Goal: Task Accomplishment & Management: Manage account settings

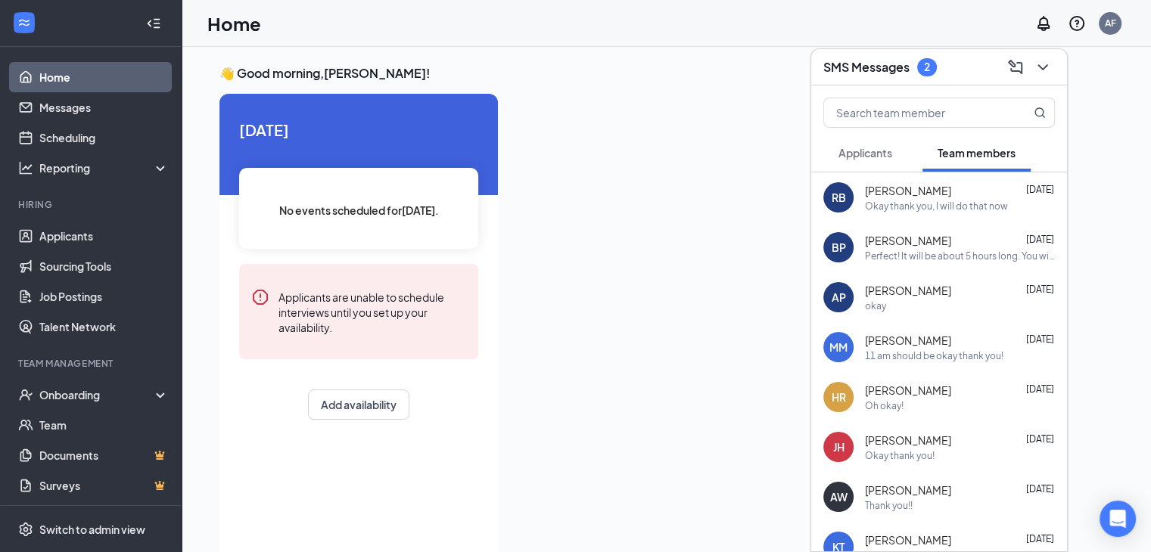
click at [891, 157] on span "Applicants" at bounding box center [865, 153] width 54 height 14
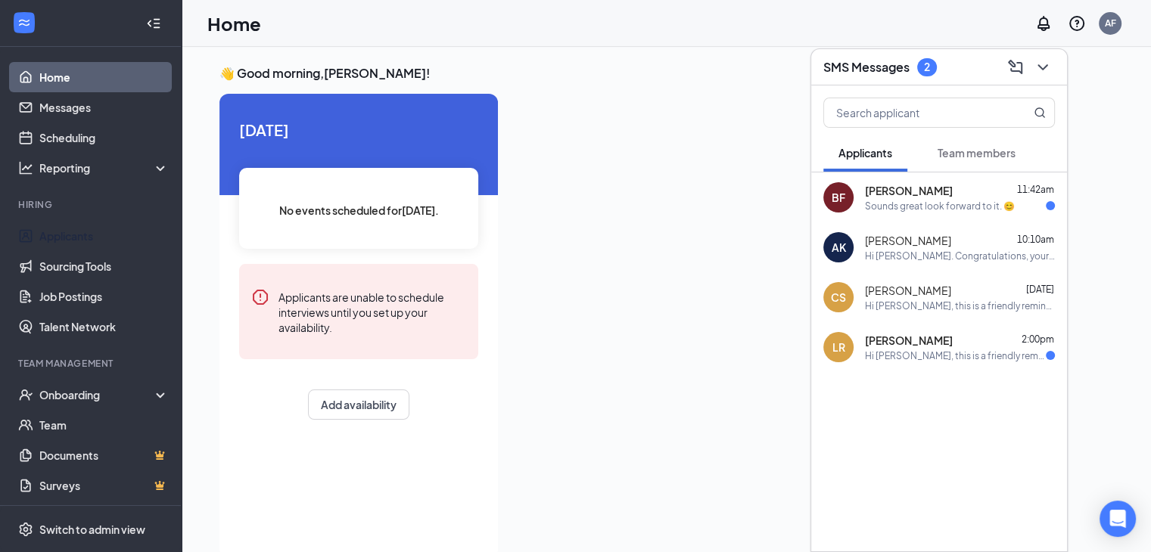
click at [96, 236] on link "Applicants" at bounding box center [103, 236] width 129 height 30
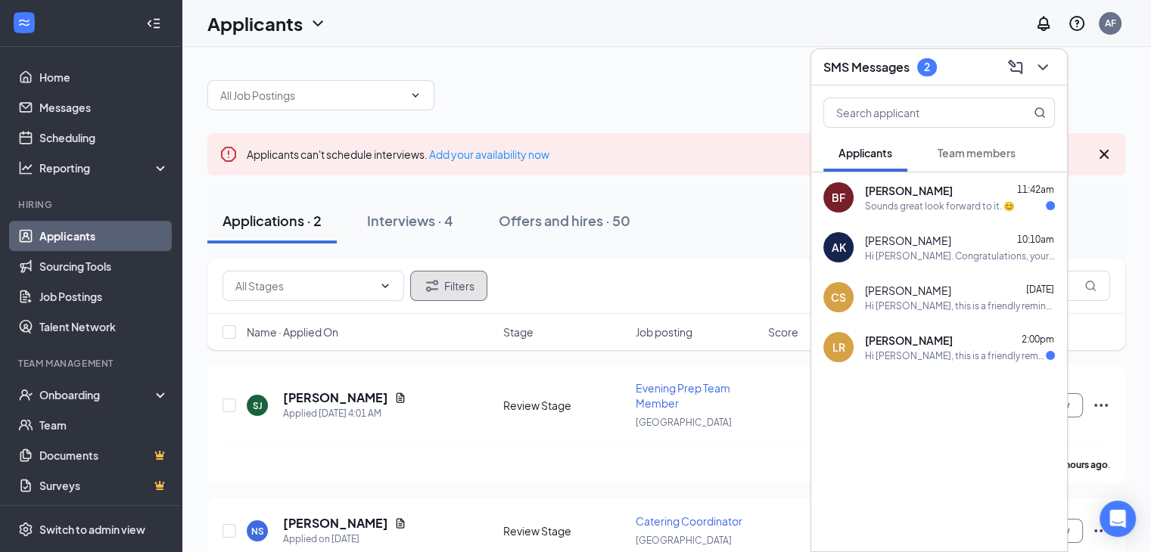
click at [470, 282] on button "Filters" at bounding box center [448, 286] width 77 height 30
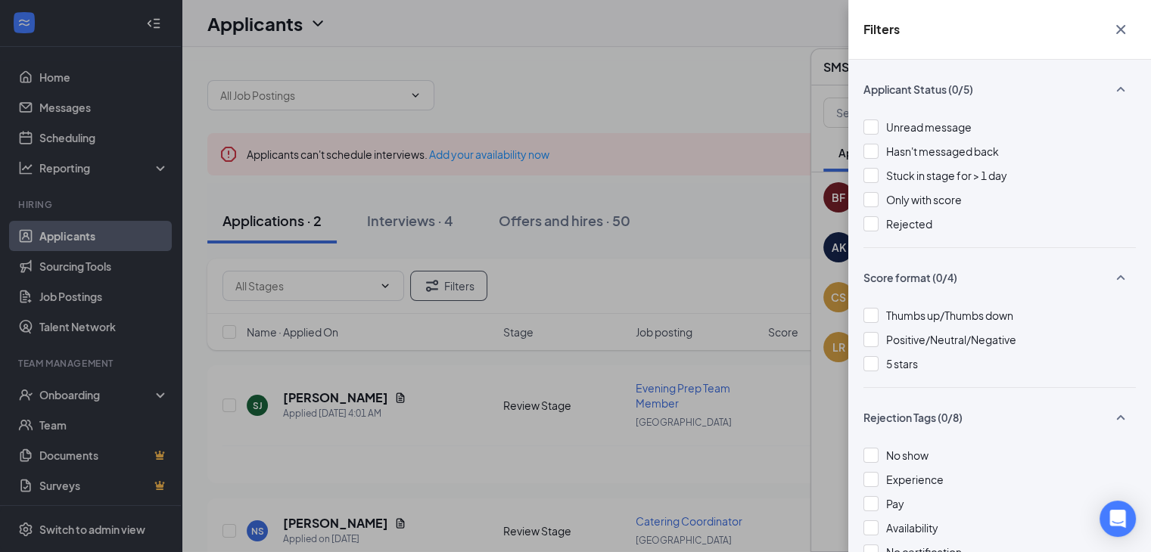
click at [875, 221] on div at bounding box center [870, 223] width 15 height 15
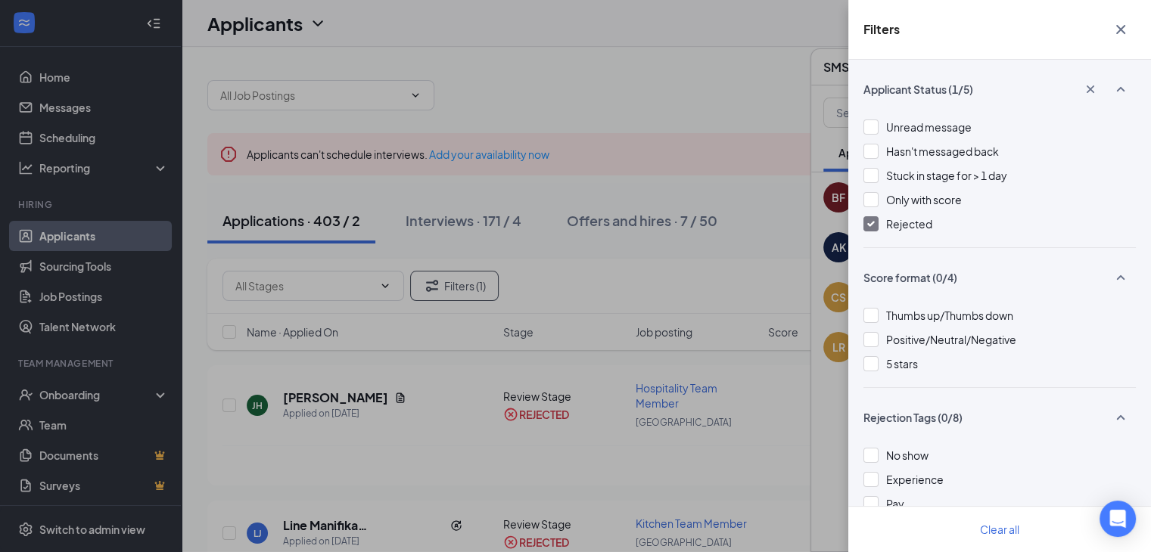
click at [1124, 36] on icon "Cross" at bounding box center [1121, 29] width 18 height 18
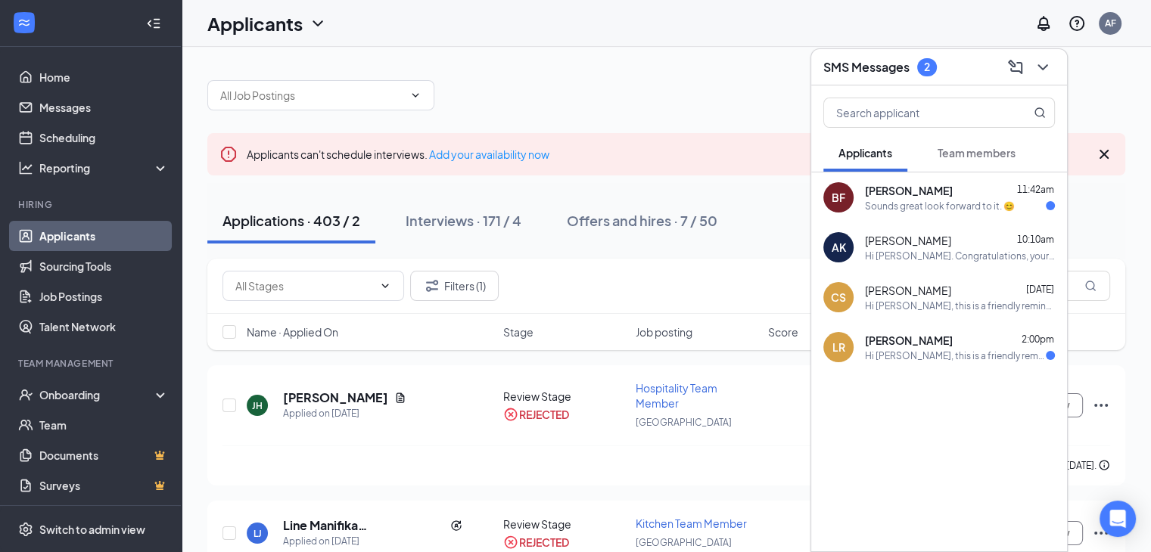
click at [777, 206] on div "Applications · 403 / 2 Interviews · 171 / 4 Offers and hires · 7 / 50" at bounding box center [666, 220] width 918 height 45
click at [1044, 70] on icon "ChevronDown" at bounding box center [1043, 67] width 18 height 18
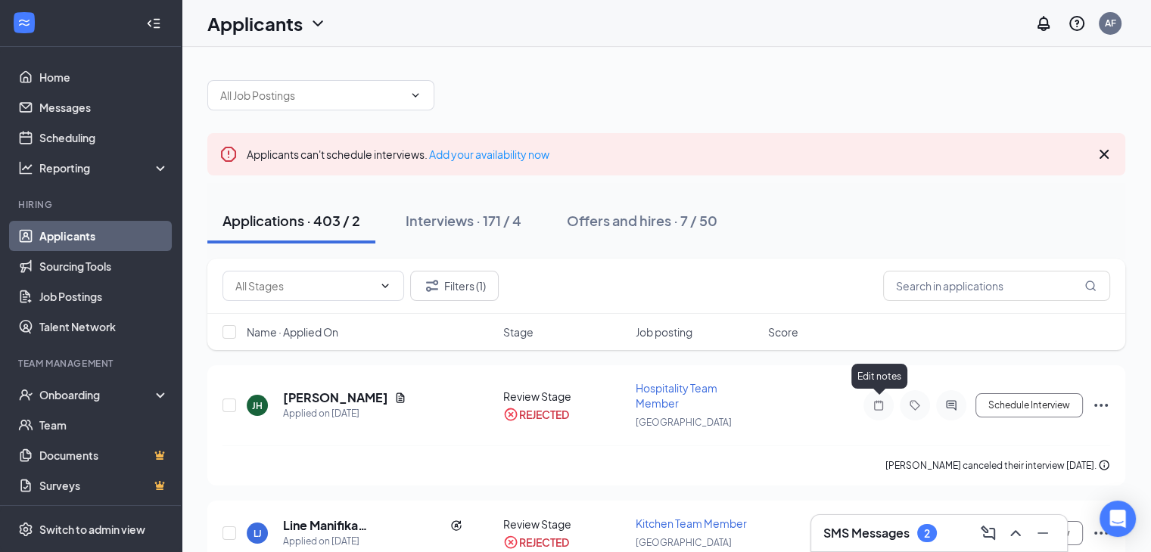
click at [877, 404] on icon "Note" at bounding box center [878, 406] width 18 height 12
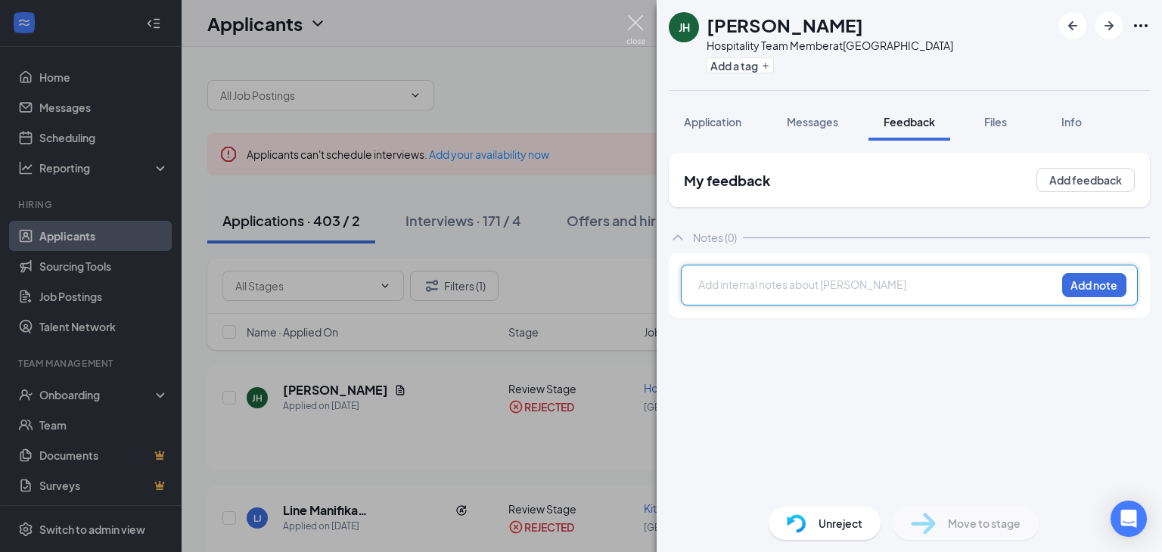
click at [639, 21] on img at bounding box center [636, 30] width 19 height 30
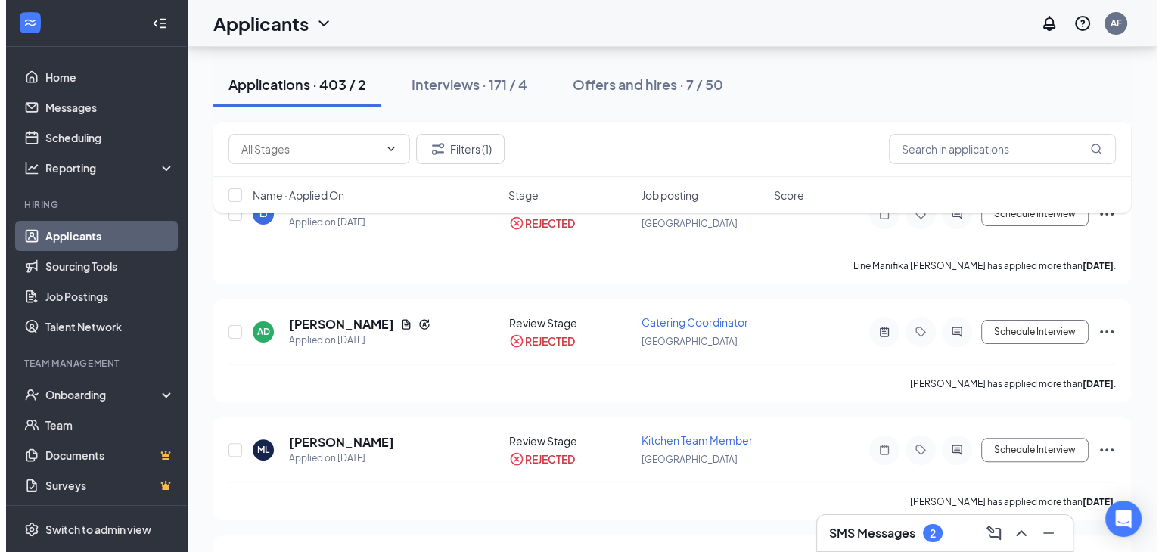
scroll to position [320, 0]
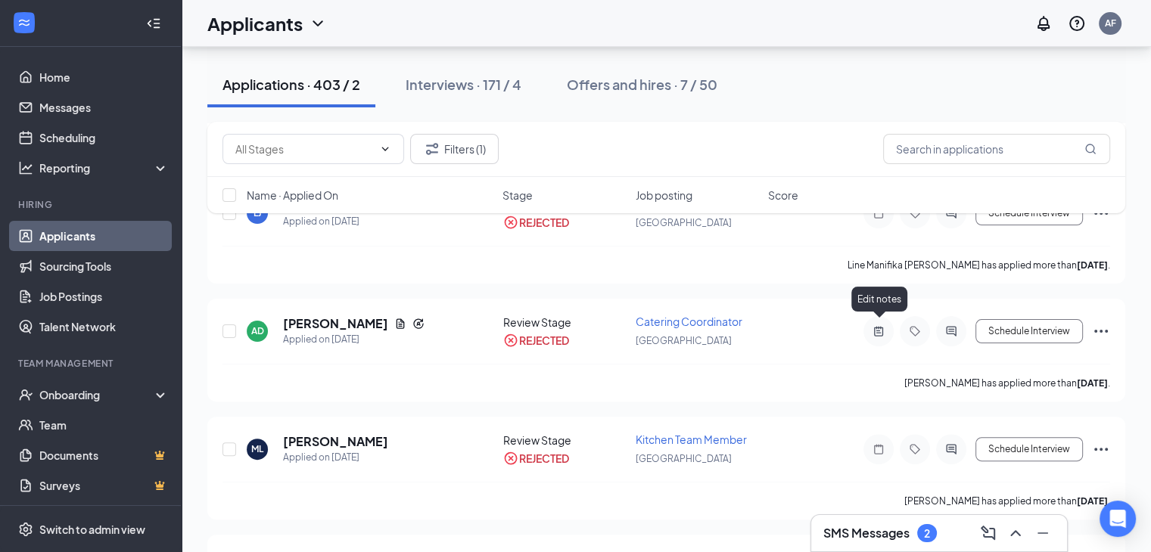
click at [872, 325] on icon "ActiveNote" at bounding box center [878, 331] width 18 height 12
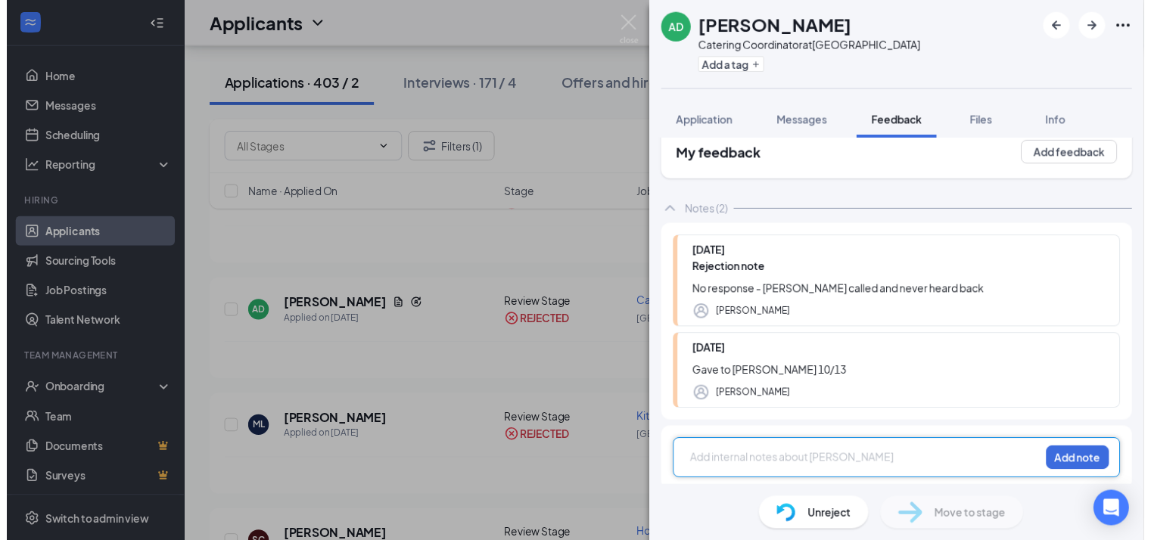
scroll to position [30, 0]
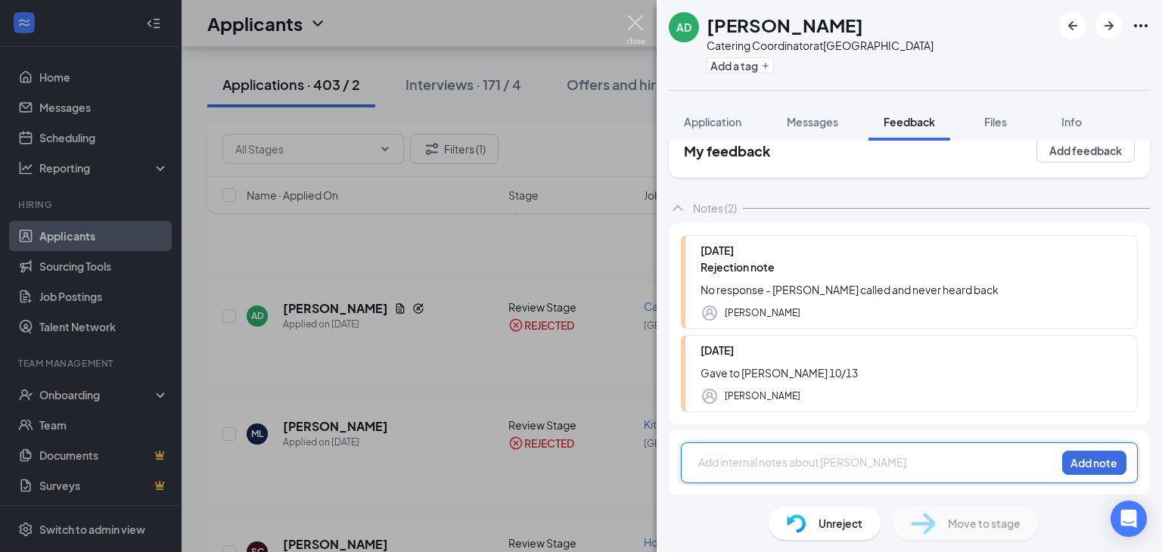
click at [639, 38] on img at bounding box center [636, 30] width 19 height 30
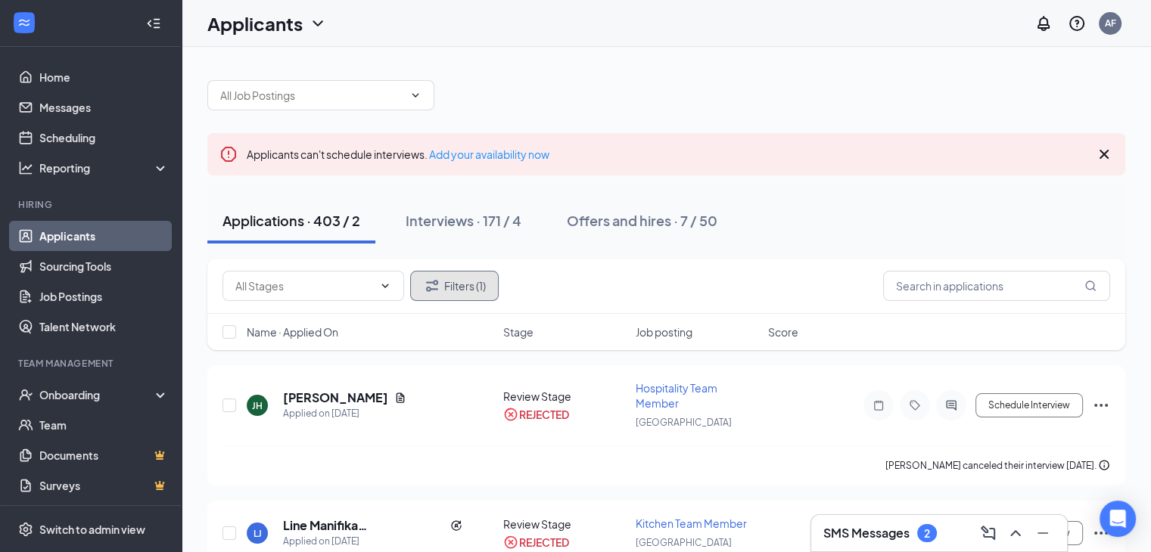
click at [434, 288] on icon "Filter" at bounding box center [432, 285] width 12 height 11
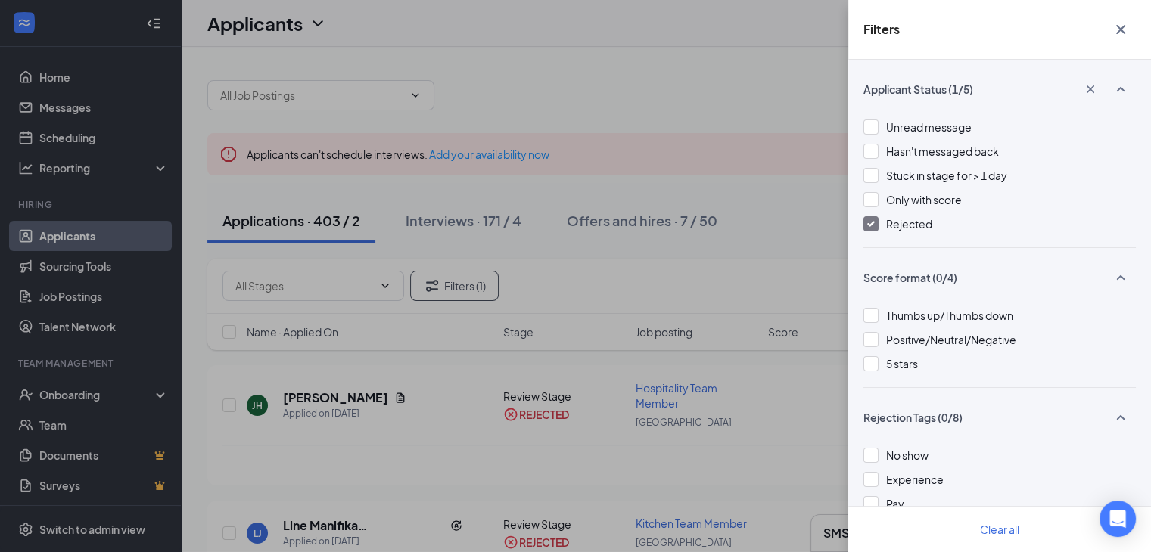
click at [865, 228] on div at bounding box center [870, 223] width 15 height 15
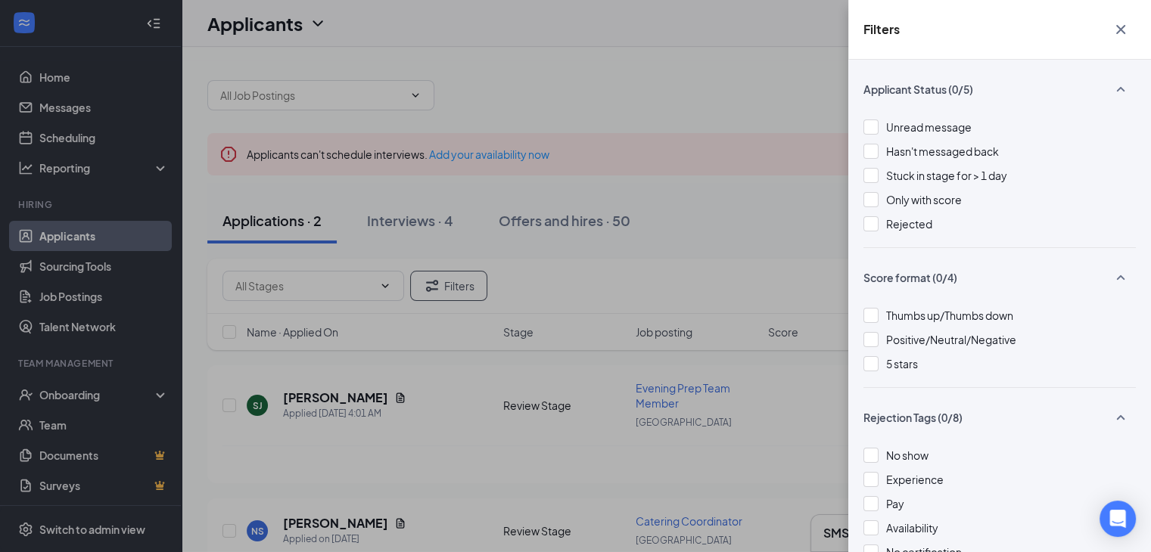
click at [347, 220] on div "Filters Applicant Status (0/5) Unread message Hasn't messaged back Stuck in sta…" at bounding box center [575, 276] width 1151 height 552
click at [521, 216] on div "Filters Applicant Status (0/5) Unread message Hasn't messaged back Stuck in sta…" at bounding box center [575, 276] width 1151 height 552
